Goal: Use online tool/utility: Use online tool/utility

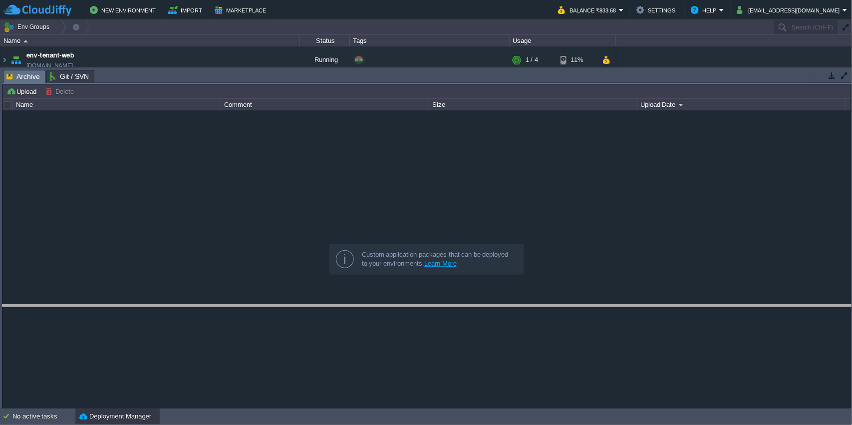
drag, startPoint x: 595, startPoint y: 80, endPoint x: 605, endPoint y: 332, distance: 252.1
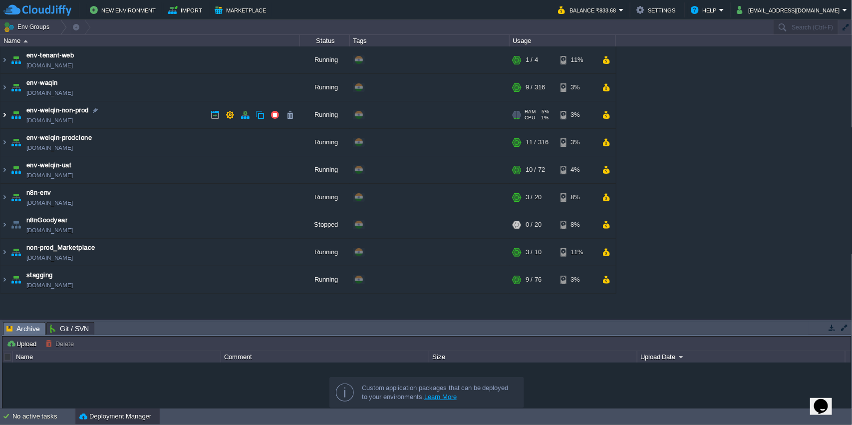
click at [2, 115] on img at bounding box center [4, 114] width 8 height 27
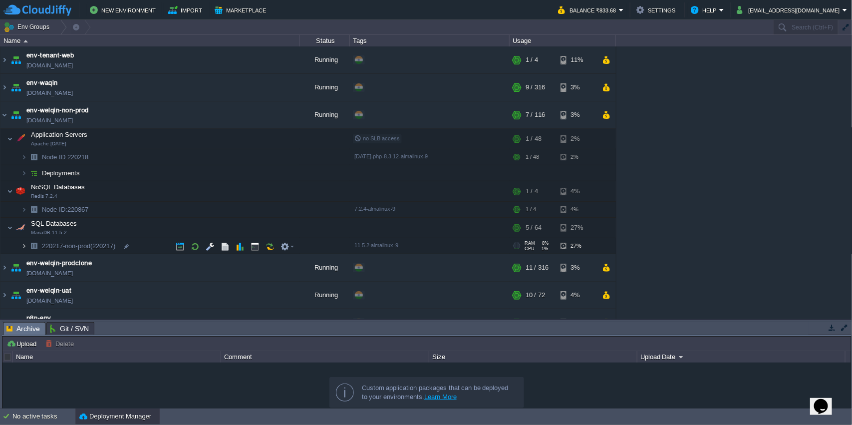
click at [21, 251] on img at bounding box center [24, 245] width 6 height 15
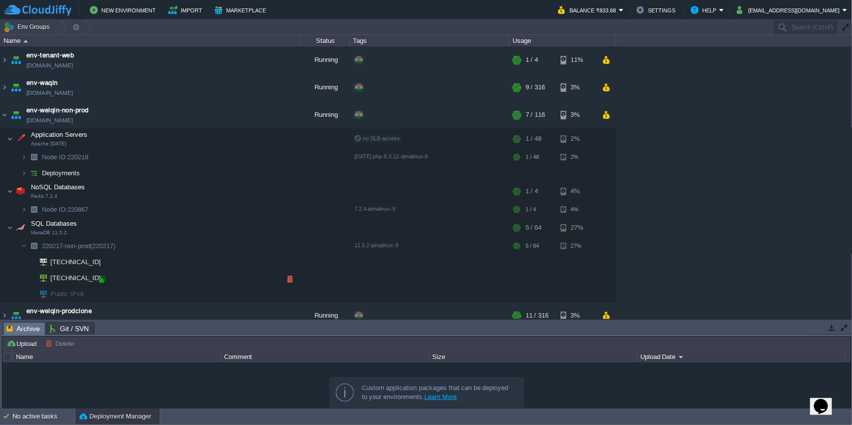
click at [102, 280] on div at bounding box center [102, 279] width 9 height 9
click at [1, 120] on img at bounding box center [4, 114] width 8 height 27
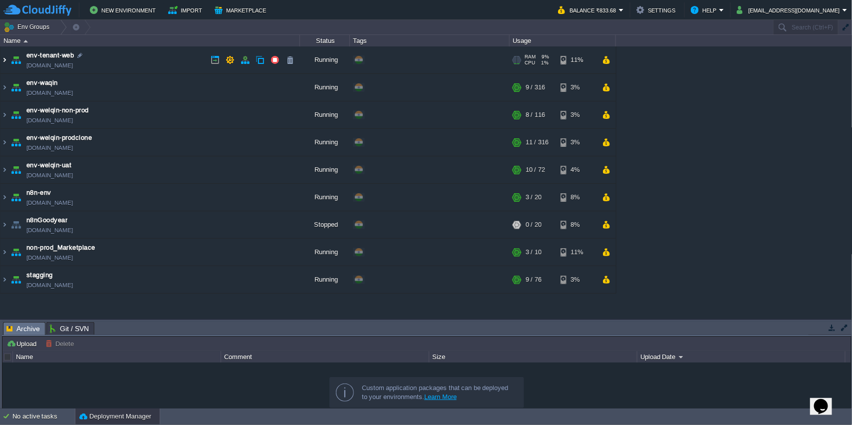
click at [2, 61] on img at bounding box center [4, 59] width 8 height 27
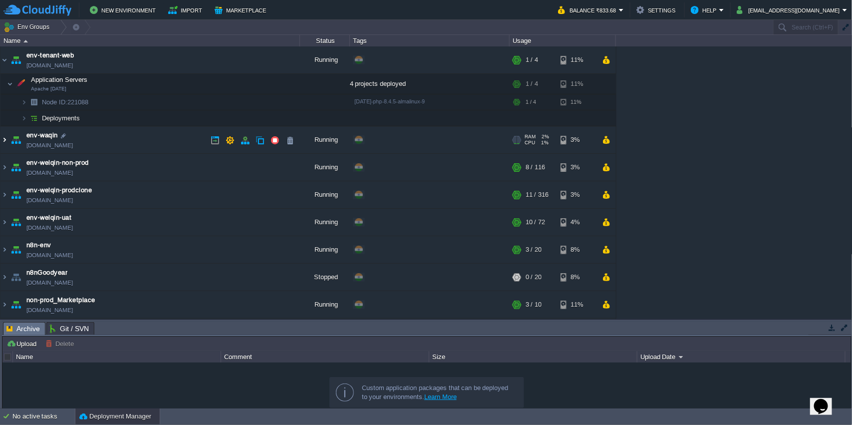
click at [4, 143] on img at bounding box center [4, 139] width 8 height 27
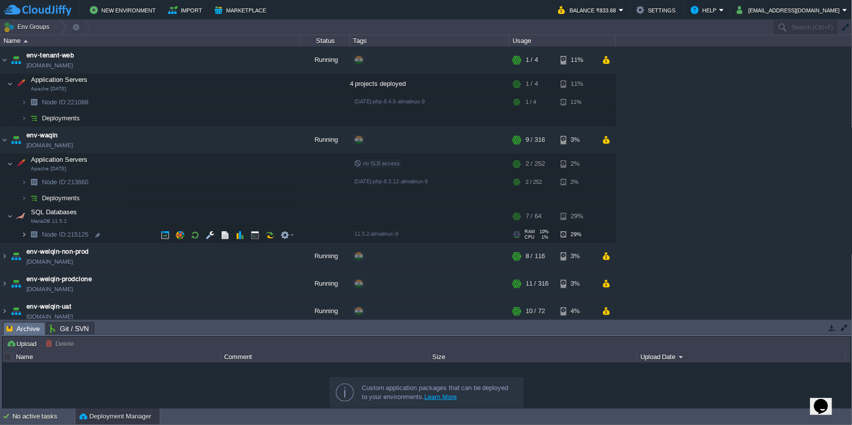
click at [24, 235] on img at bounding box center [24, 234] width 6 height 15
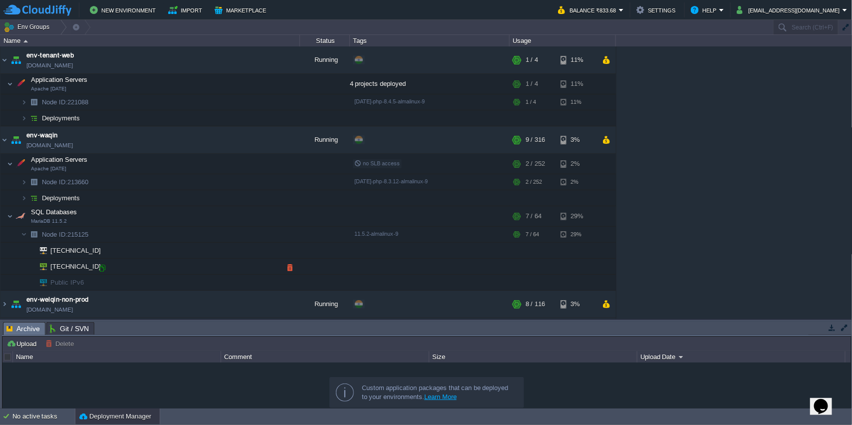
click at [99, 267] on div at bounding box center [102, 267] width 9 height 9
type input "[TECHNICAL_ID]"
